Goal: Navigation & Orientation: Go to known website

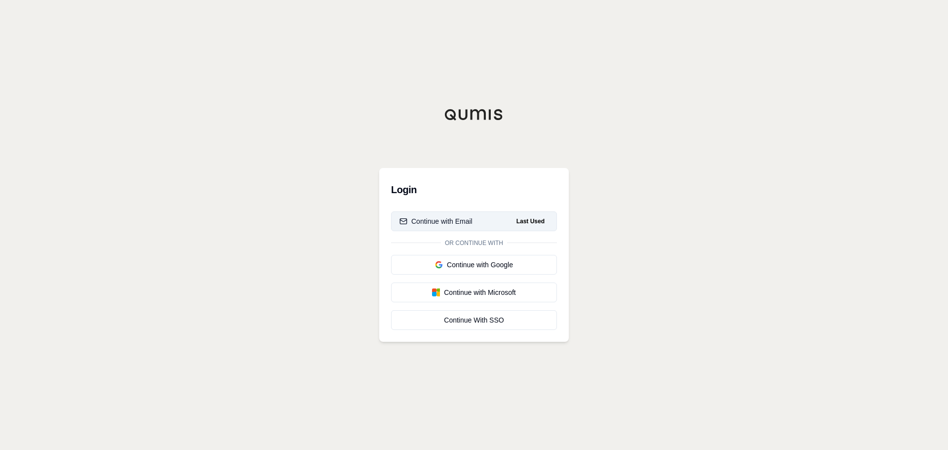
click at [452, 227] on button "Continue with Email Last Used" at bounding box center [474, 221] width 166 height 20
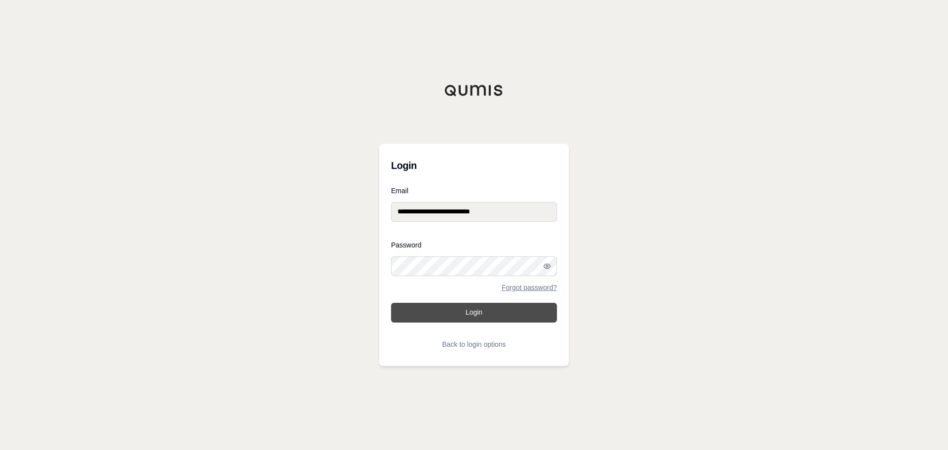
click at [477, 309] on button "Login" at bounding box center [474, 313] width 166 height 20
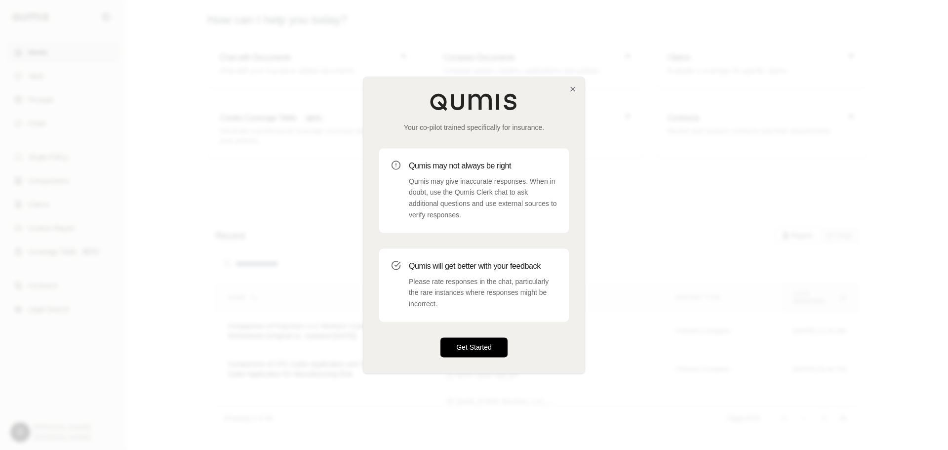
click at [468, 345] on button "Get Started" at bounding box center [473, 347] width 67 height 20
